Goal: Task Accomplishment & Management: Use online tool/utility

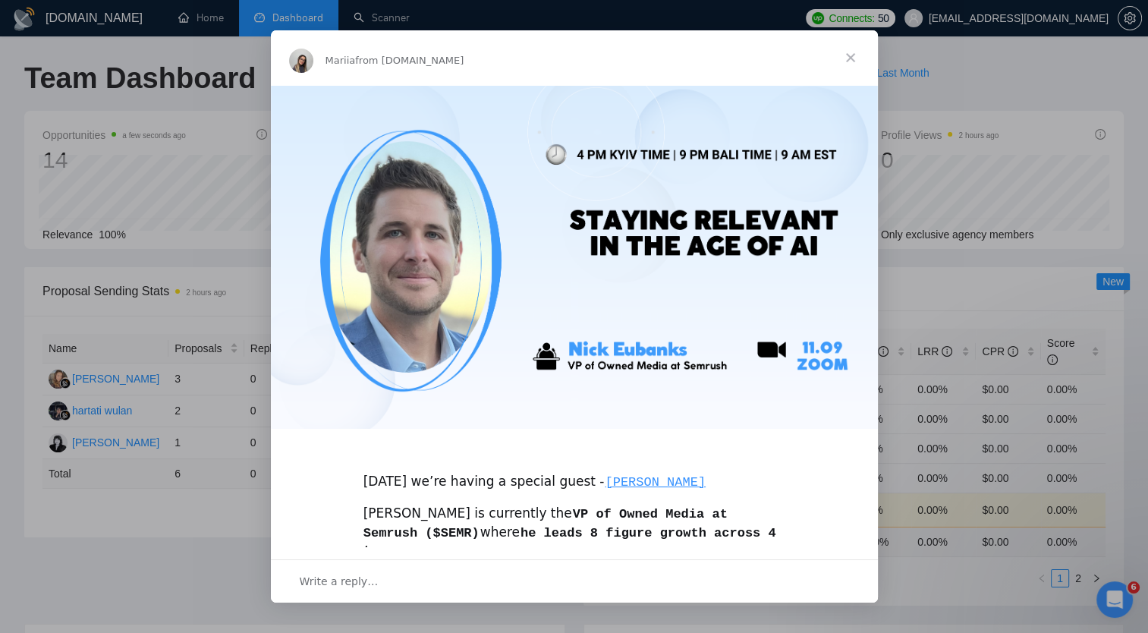
click at [851, 58] on span "Close" at bounding box center [850, 57] width 55 height 55
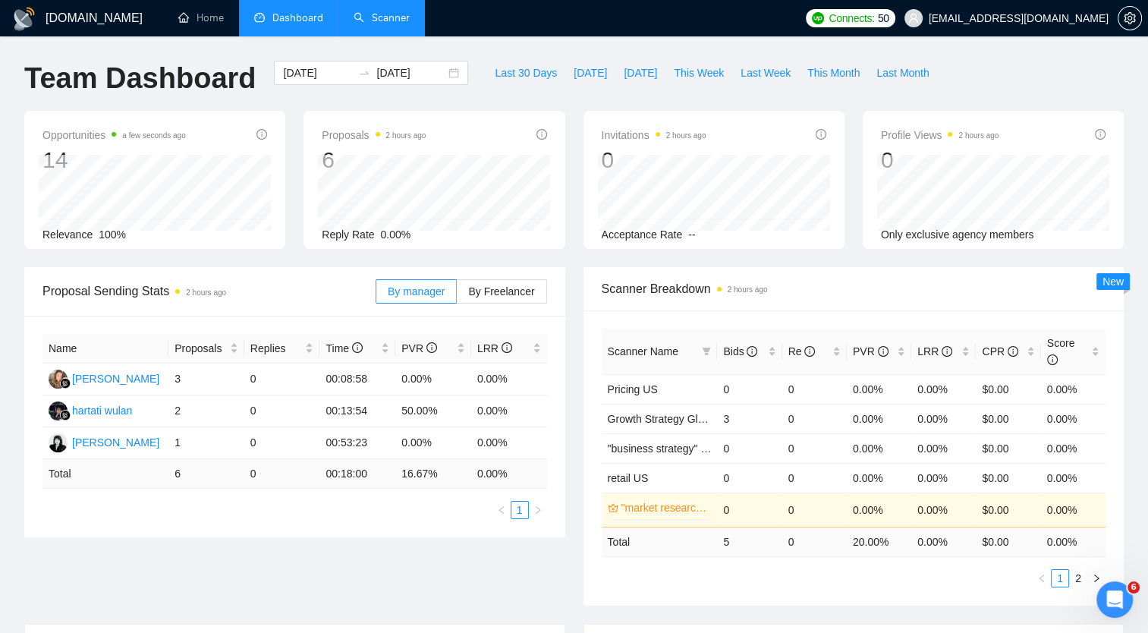
click at [395, 11] on link "Scanner" at bounding box center [382, 17] width 56 height 13
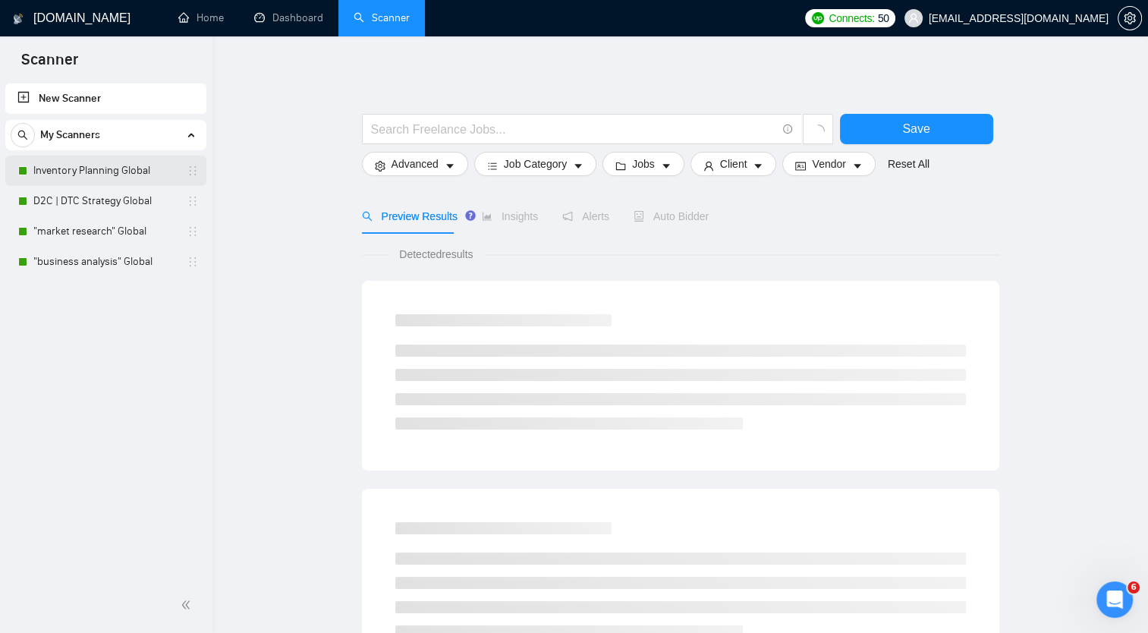
click at [122, 168] on link "Inventory Planning Global" at bounding box center [105, 171] width 144 height 30
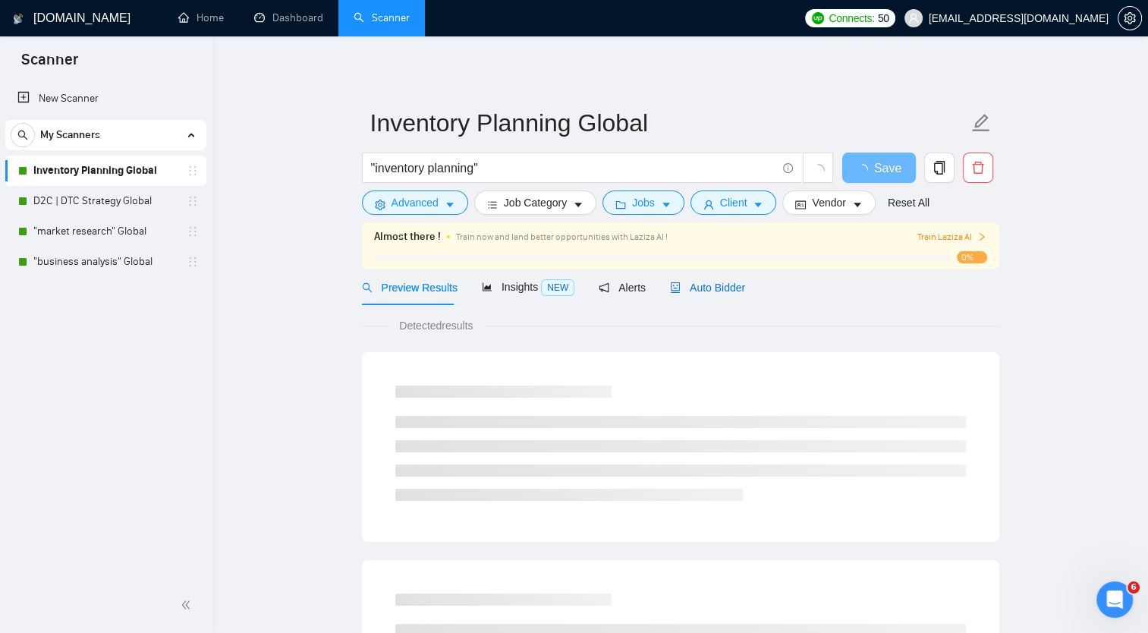
click at [712, 289] on span "Auto Bidder" at bounding box center [707, 288] width 75 height 12
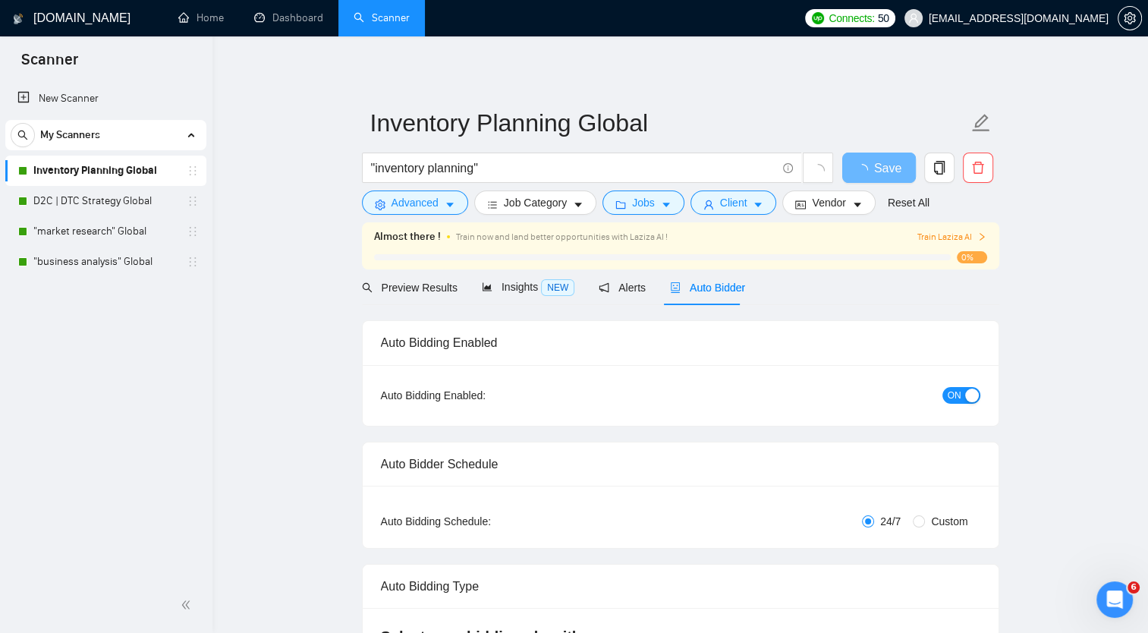
checkbox input "true"
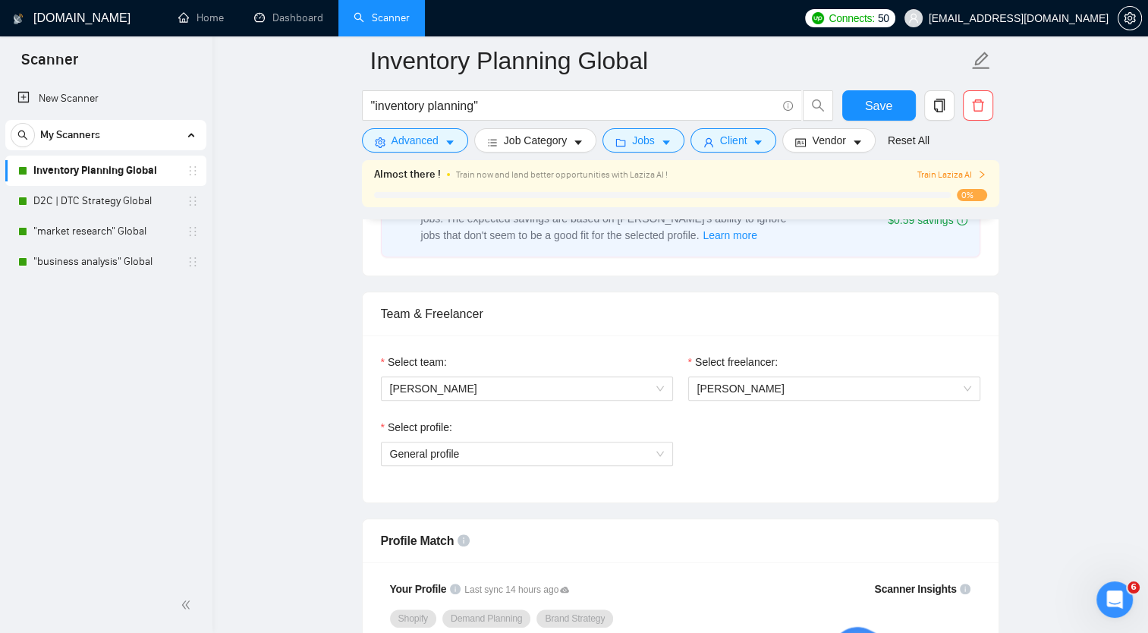
scroll to position [694, 0]
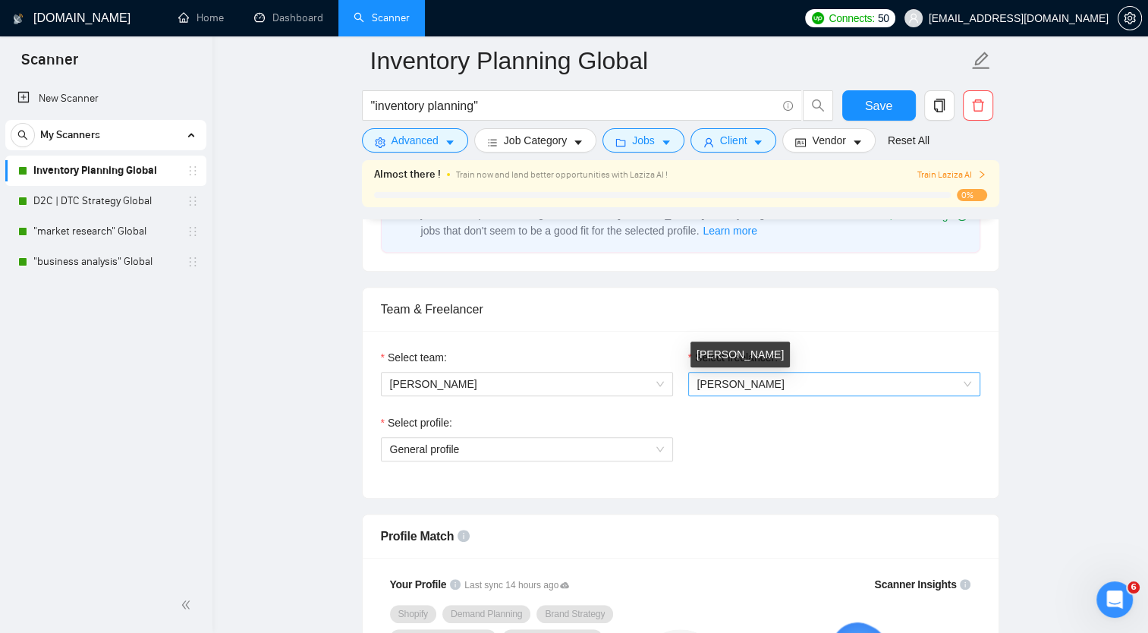
click at [785, 388] on span "[PERSON_NAME]" at bounding box center [740, 384] width 87 height 12
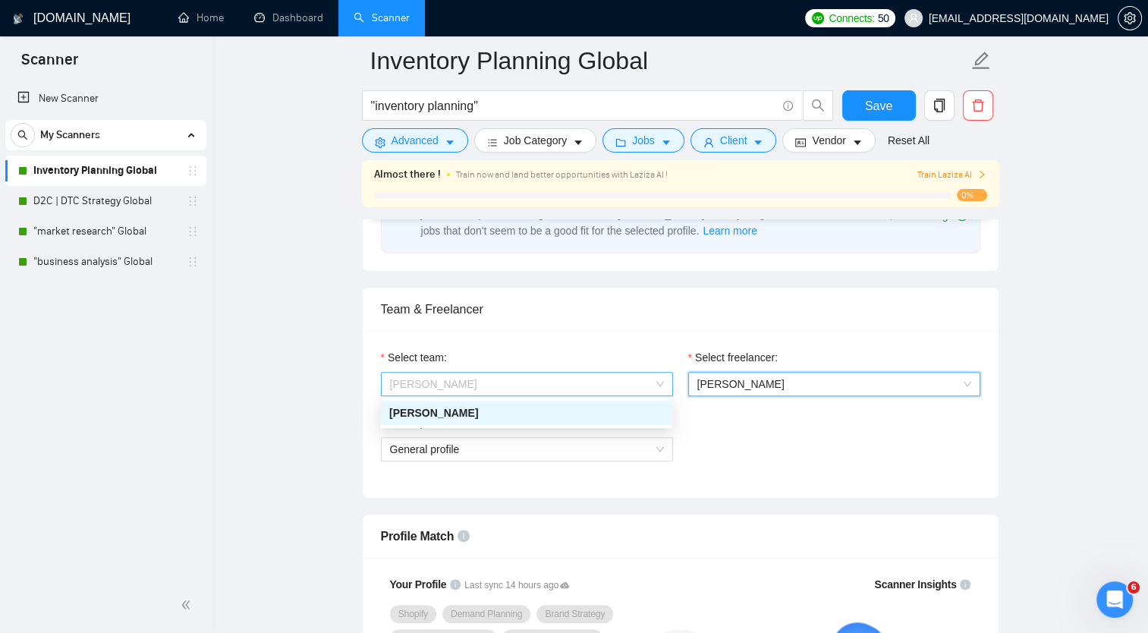
click at [644, 387] on span "[PERSON_NAME]" at bounding box center [527, 384] width 274 height 23
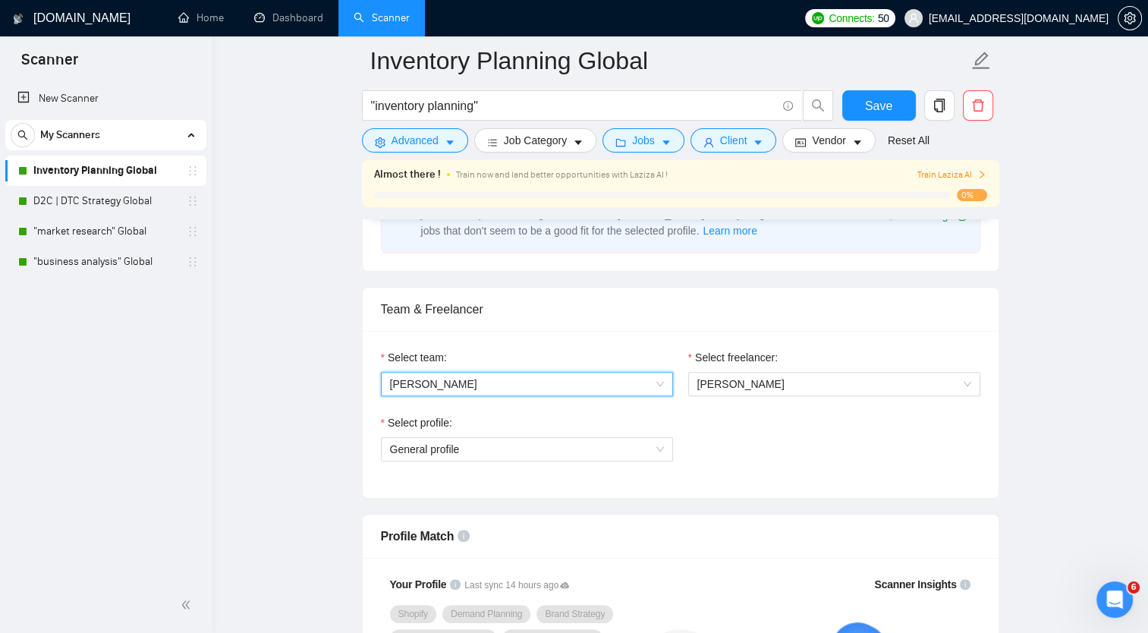
click at [644, 387] on span "[PERSON_NAME]" at bounding box center [527, 384] width 274 height 23
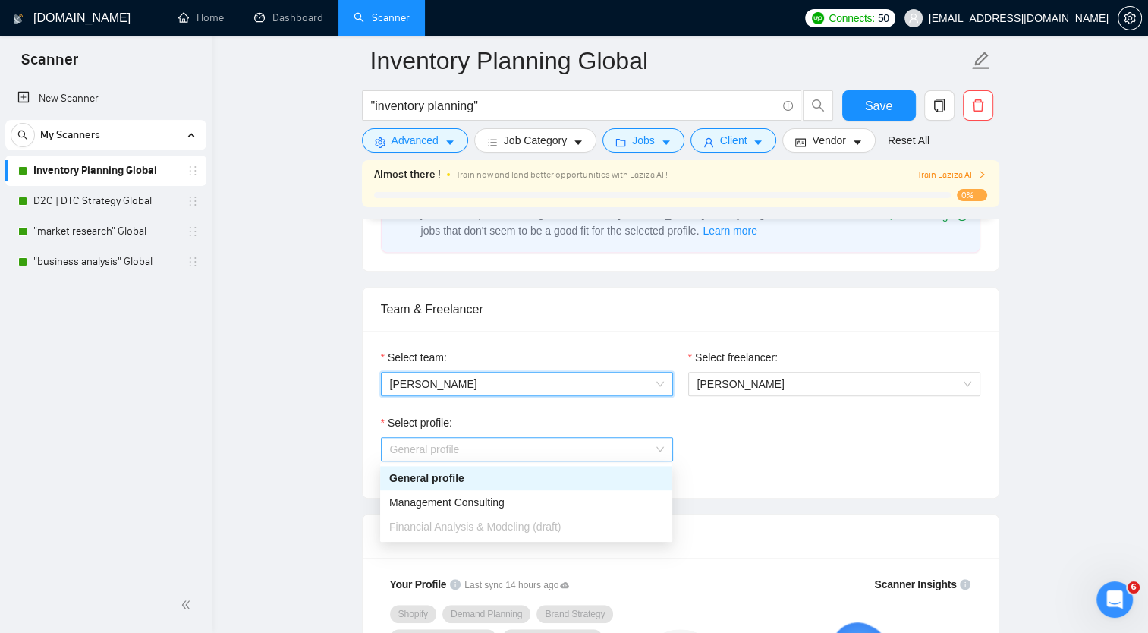
click at [634, 448] on span "General profile" at bounding box center [527, 449] width 274 height 23
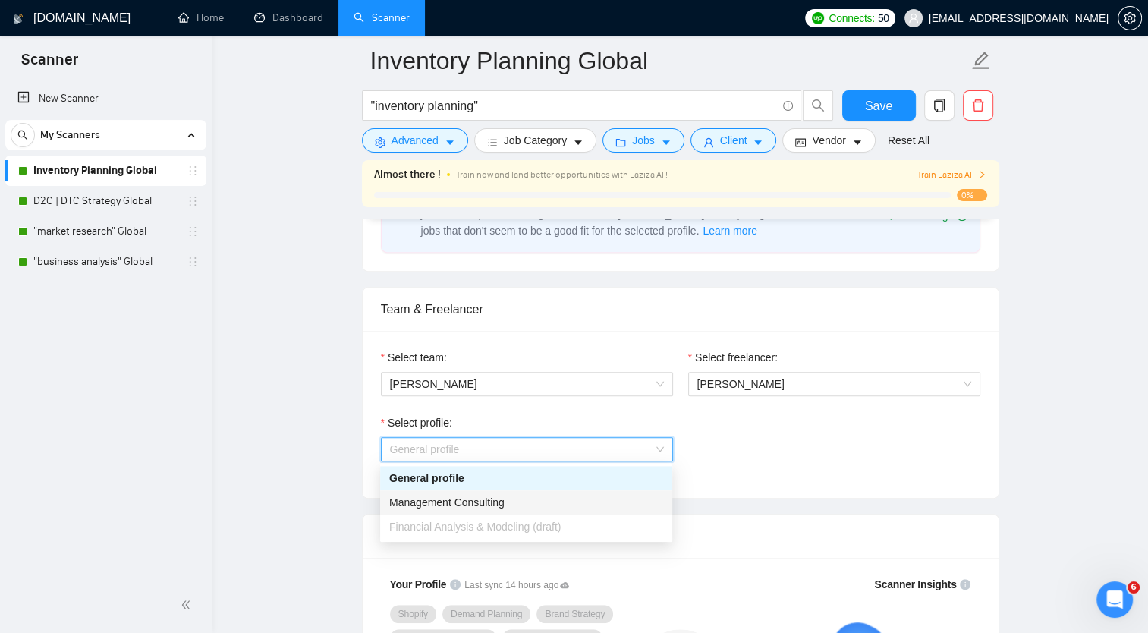
click at [603, 512] on div "Management Consulting" at bounding box center [526, 502] width 292 height 24
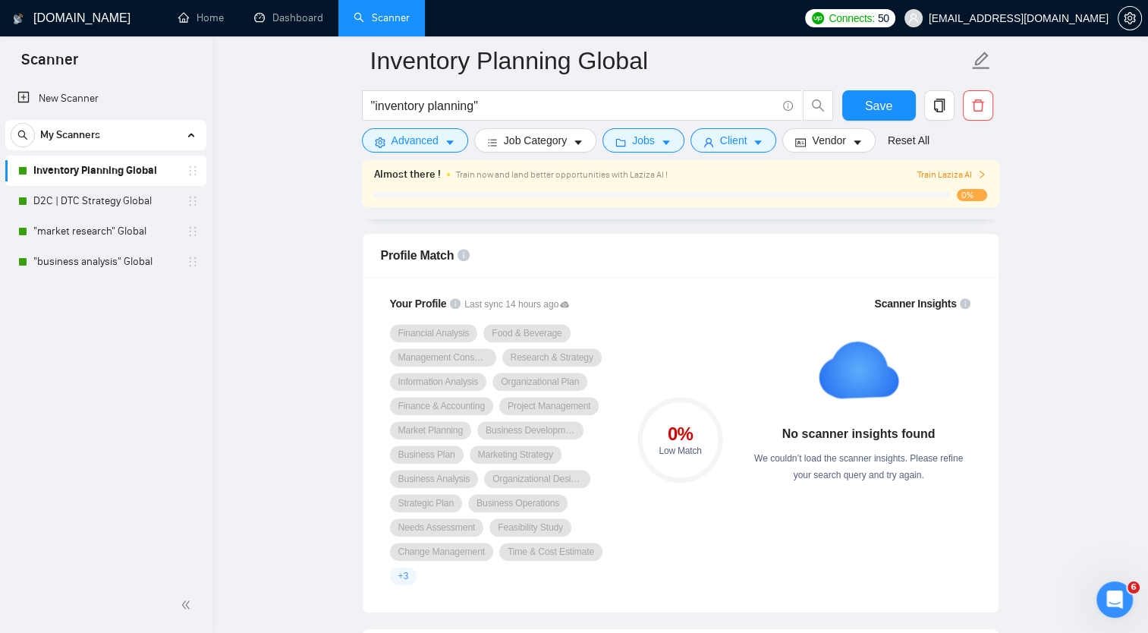
scroll to position [980, 0]
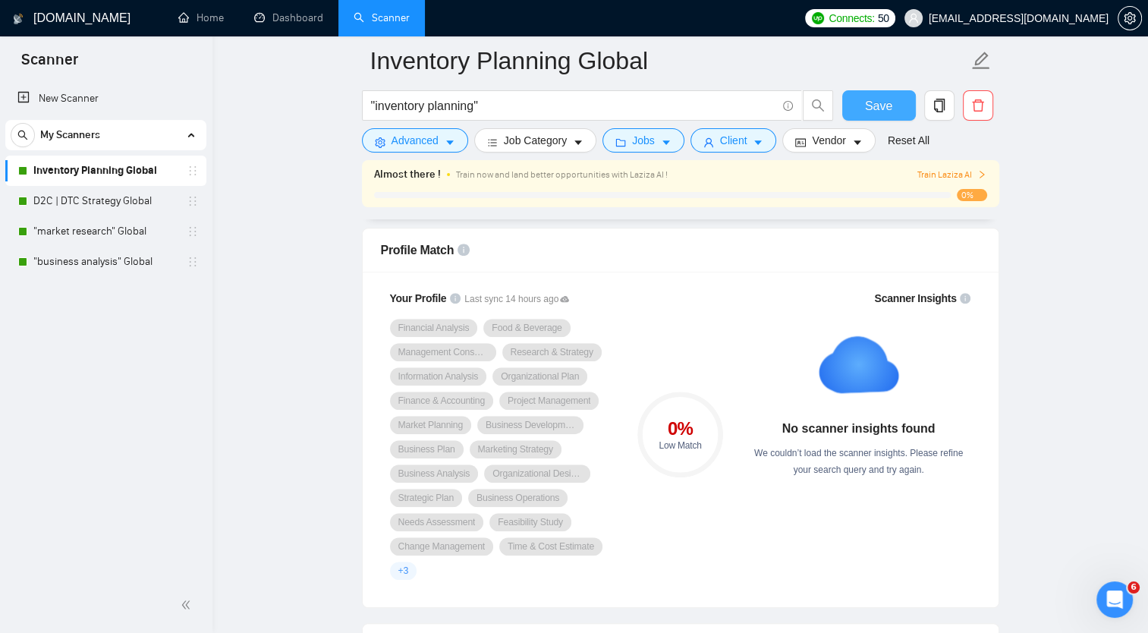
click at [877, 106] on span "Save" at bounding box center [878, 105] width 27 height 19
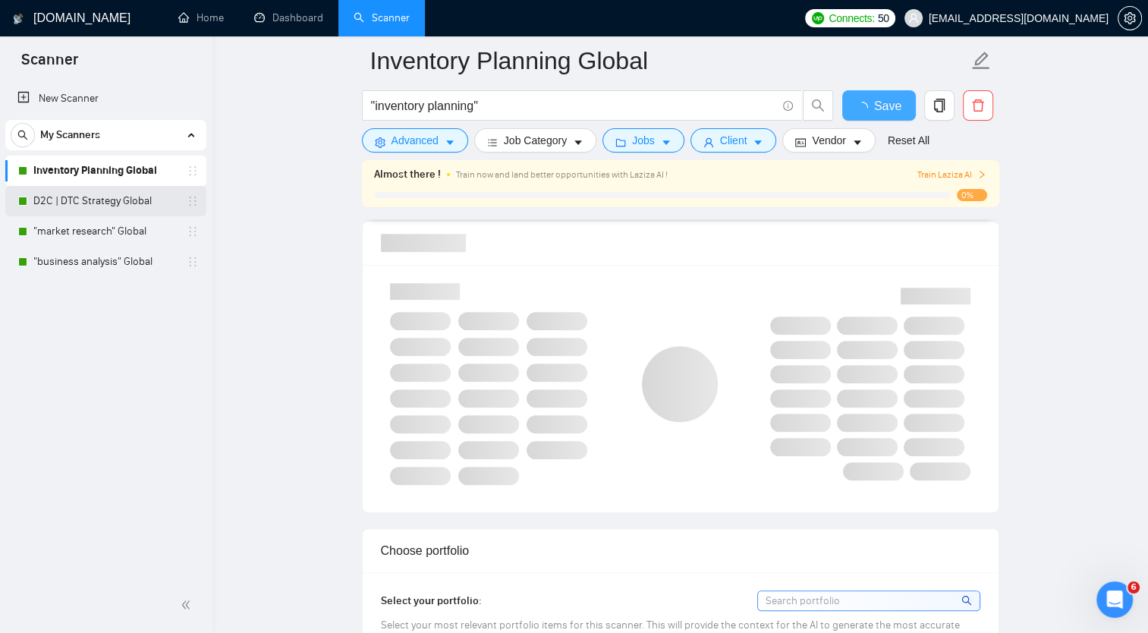
checkbox input "true"
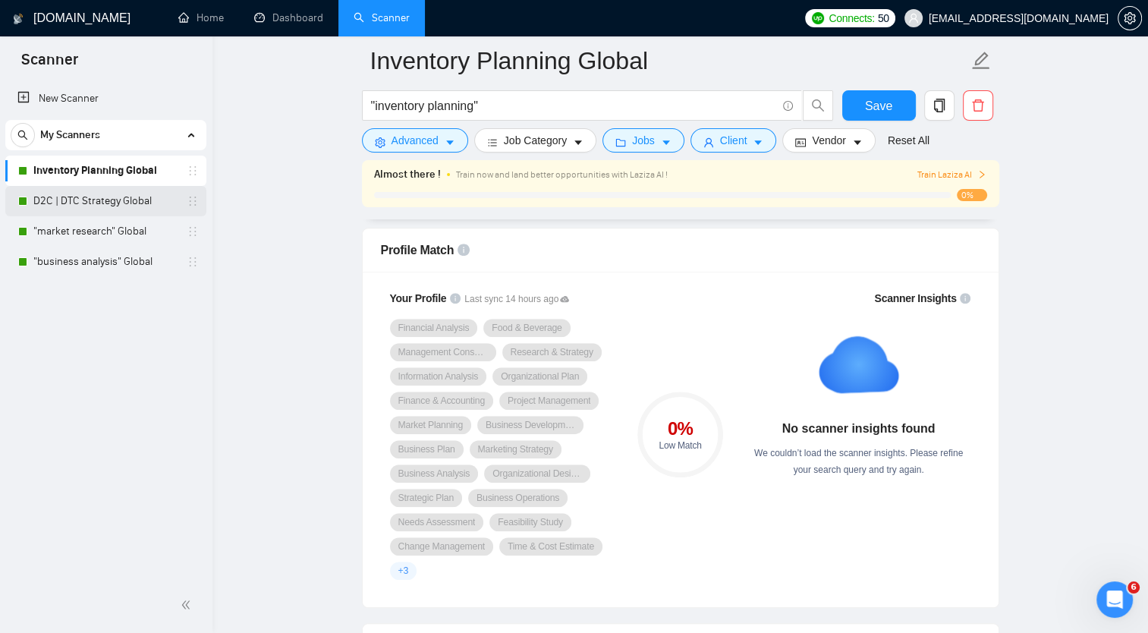
click at [98, 199] on link "D2C | DTC Strategy Global" at bounding box center [105, 201] width 144 height 30
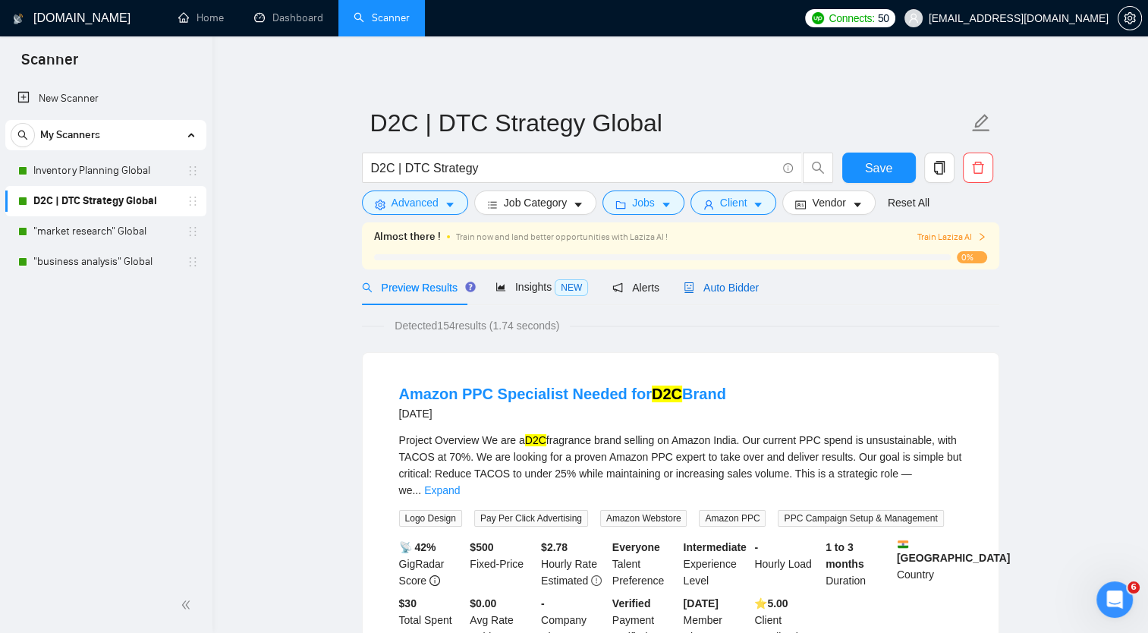
click at [713, 287] on span "Auto Bidder" at bounding box center [721, 288] width 75 height 12
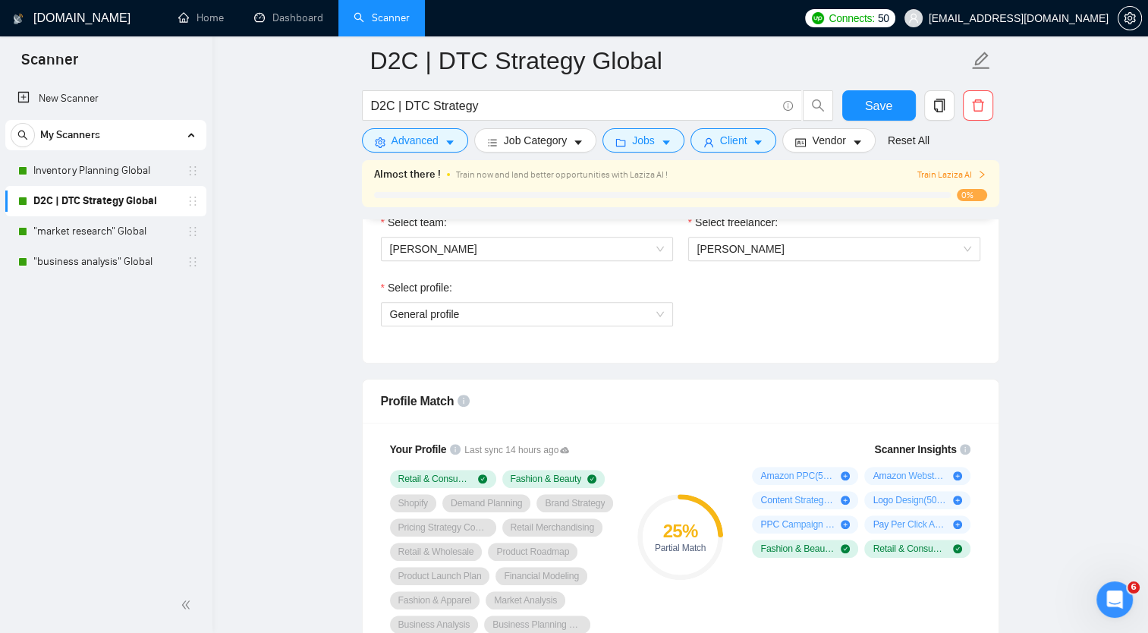
scroll to position [831, 0]
